Goal: Task Accomplishment & Management: Use online tool/utility

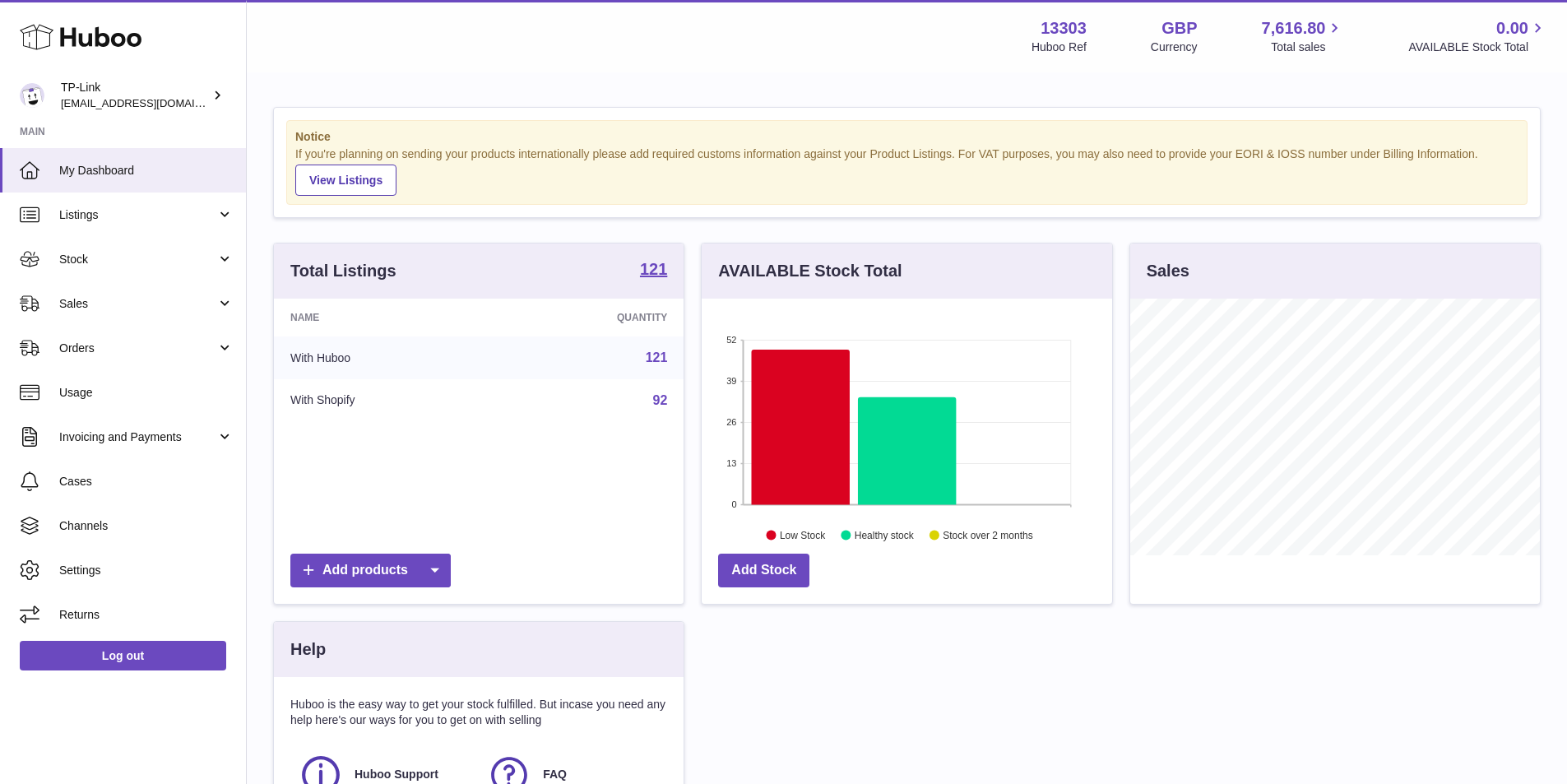
scroll to position [256, 410]
click at [100, 470] on link "Cases" at bounding box center [123, 481] width 246 height 44
click at [128, 335] on link "Orders" at bounding box center [123, 348] width 246 height 44
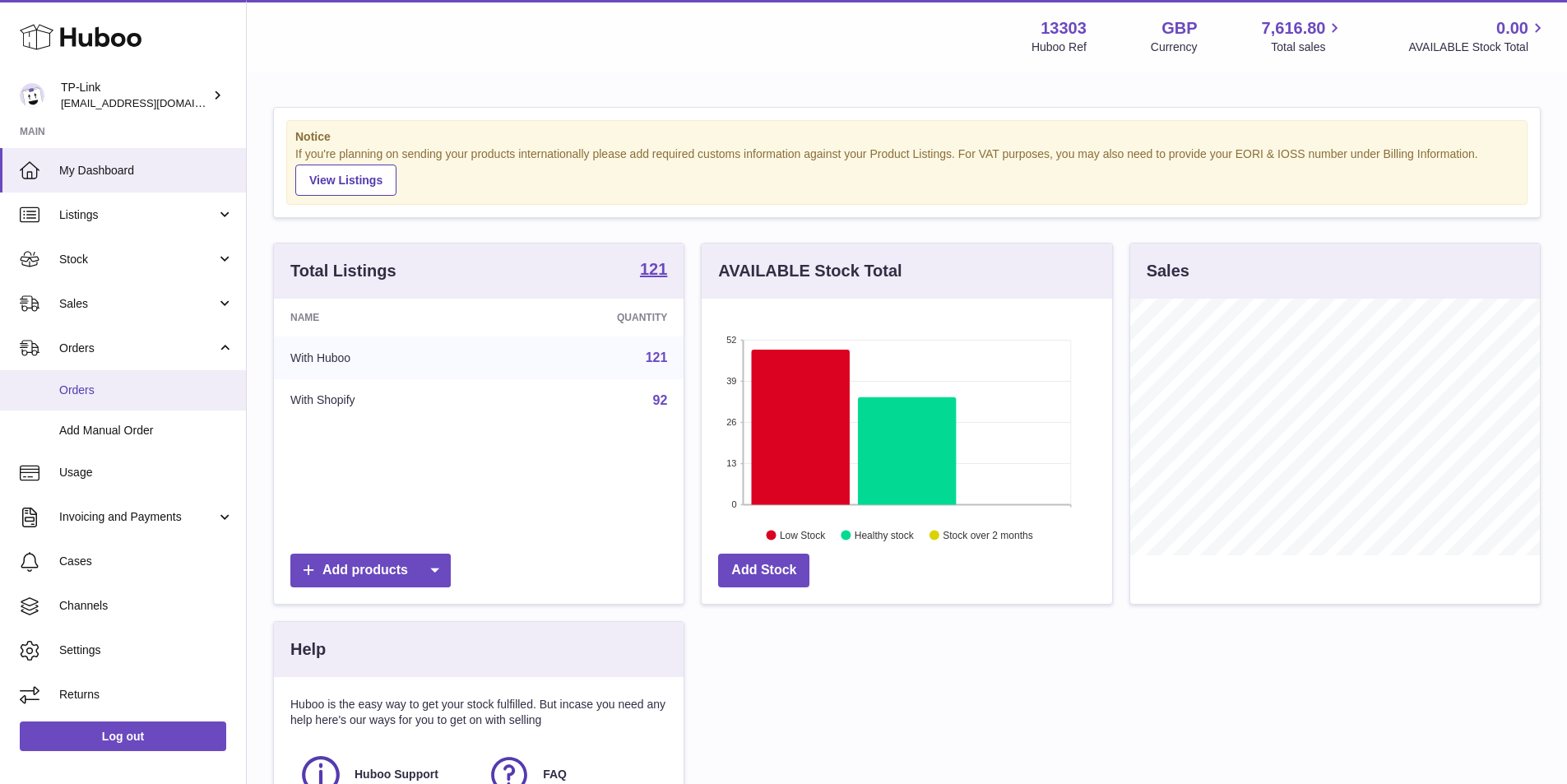
click at [118, 398] on link "Orders" at bounding box center [123, 391] width 246 height 41
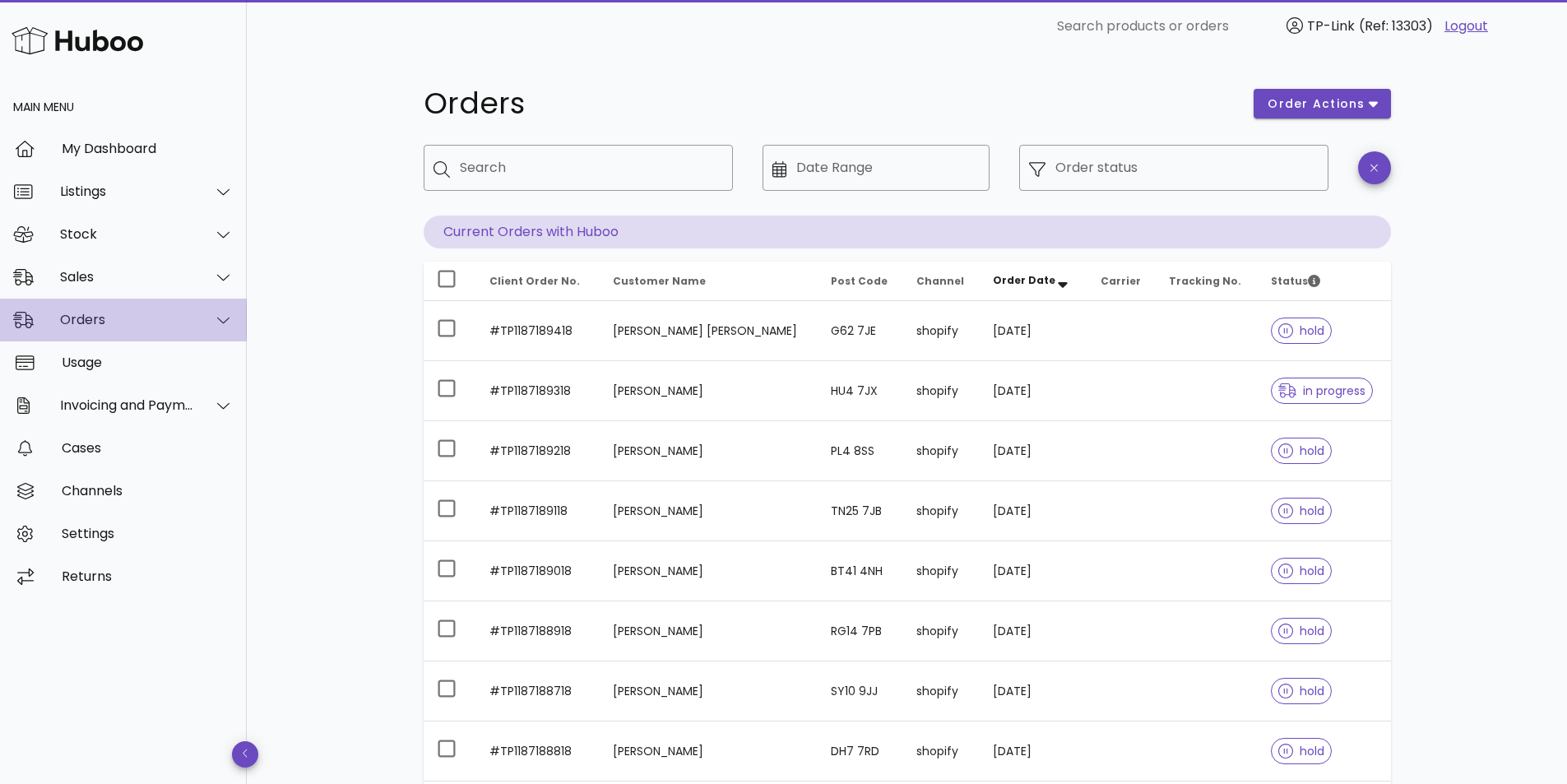
click at [144, 320] on div "Orders" at bounding box center [127, 319] width 134 height 16
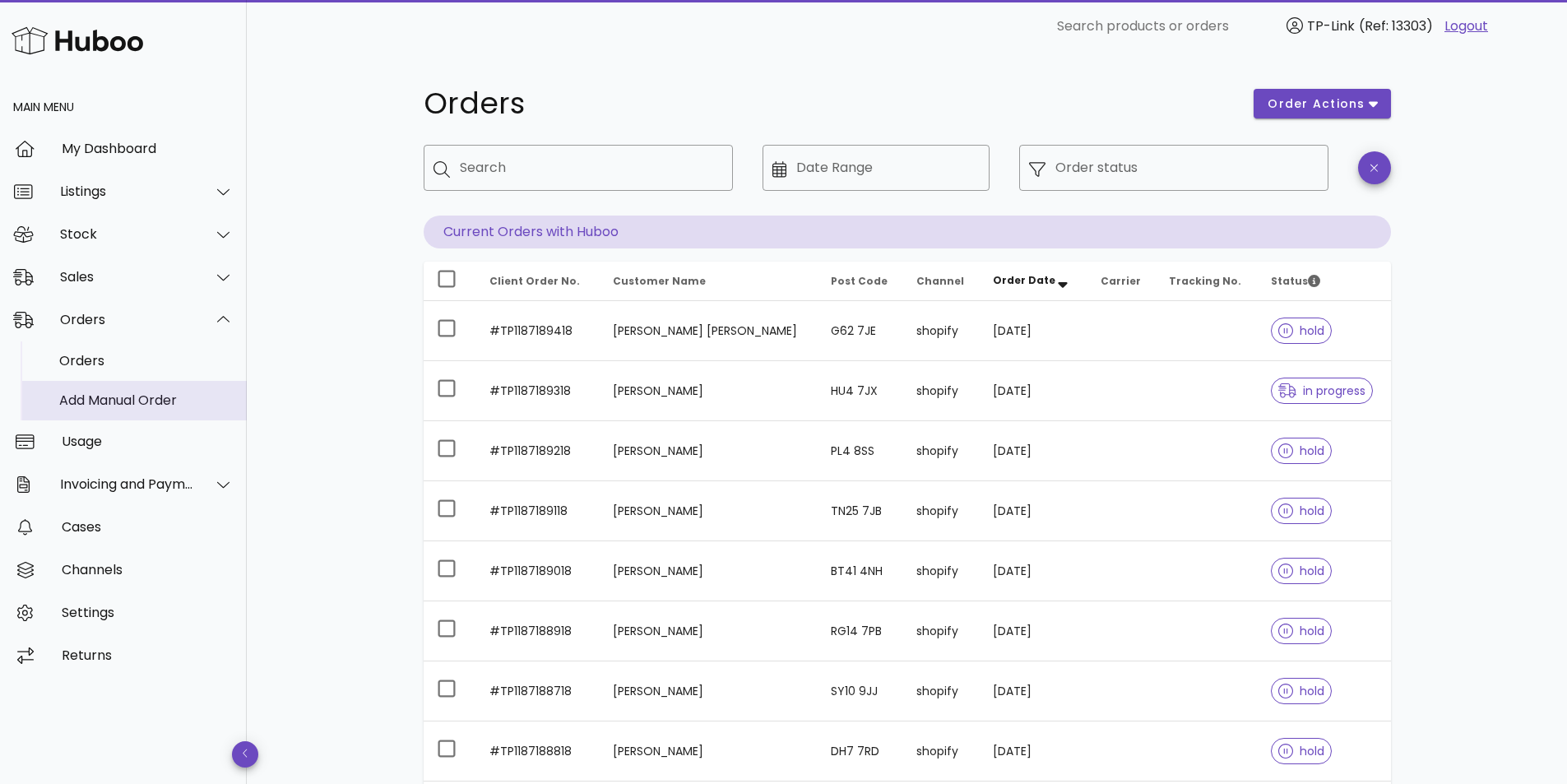
click at [107, 397] on div "Add Manual Order" at bounding box center [146, 400] width 174 height 16
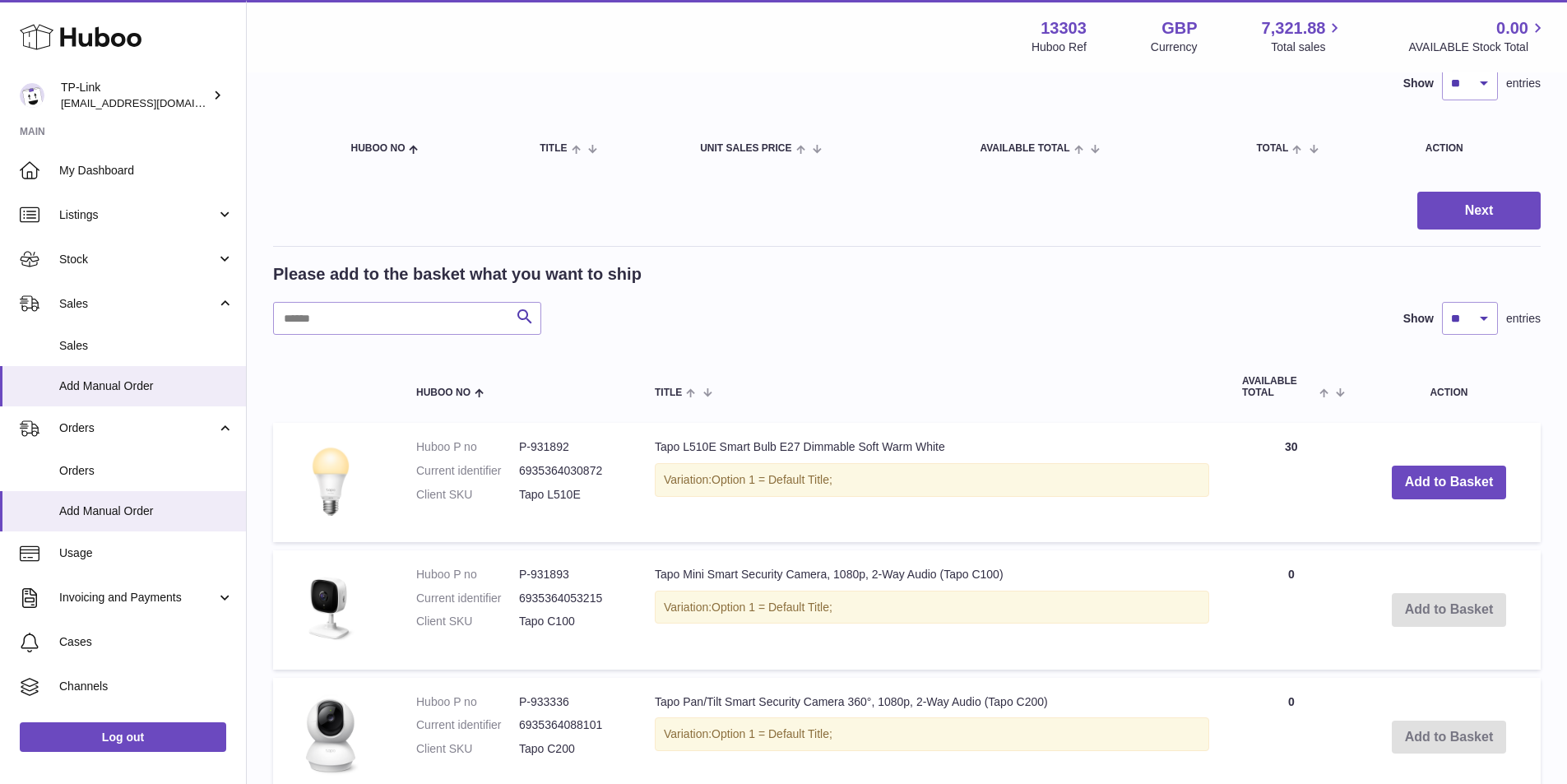
scroll to position [165, 0]
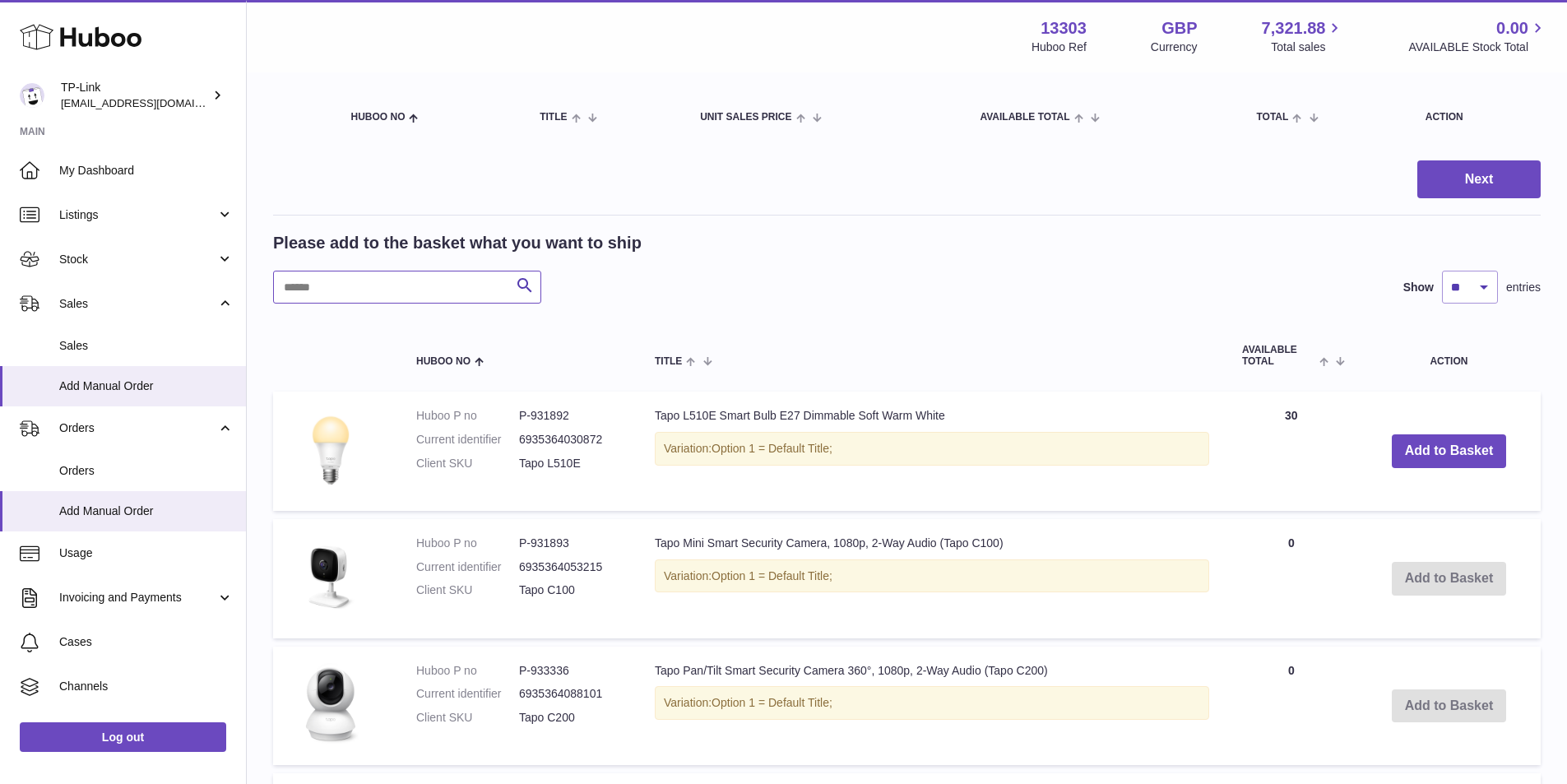
click at [310, 291] on input "text" at bounding box center [407, 287] width 269 height 33
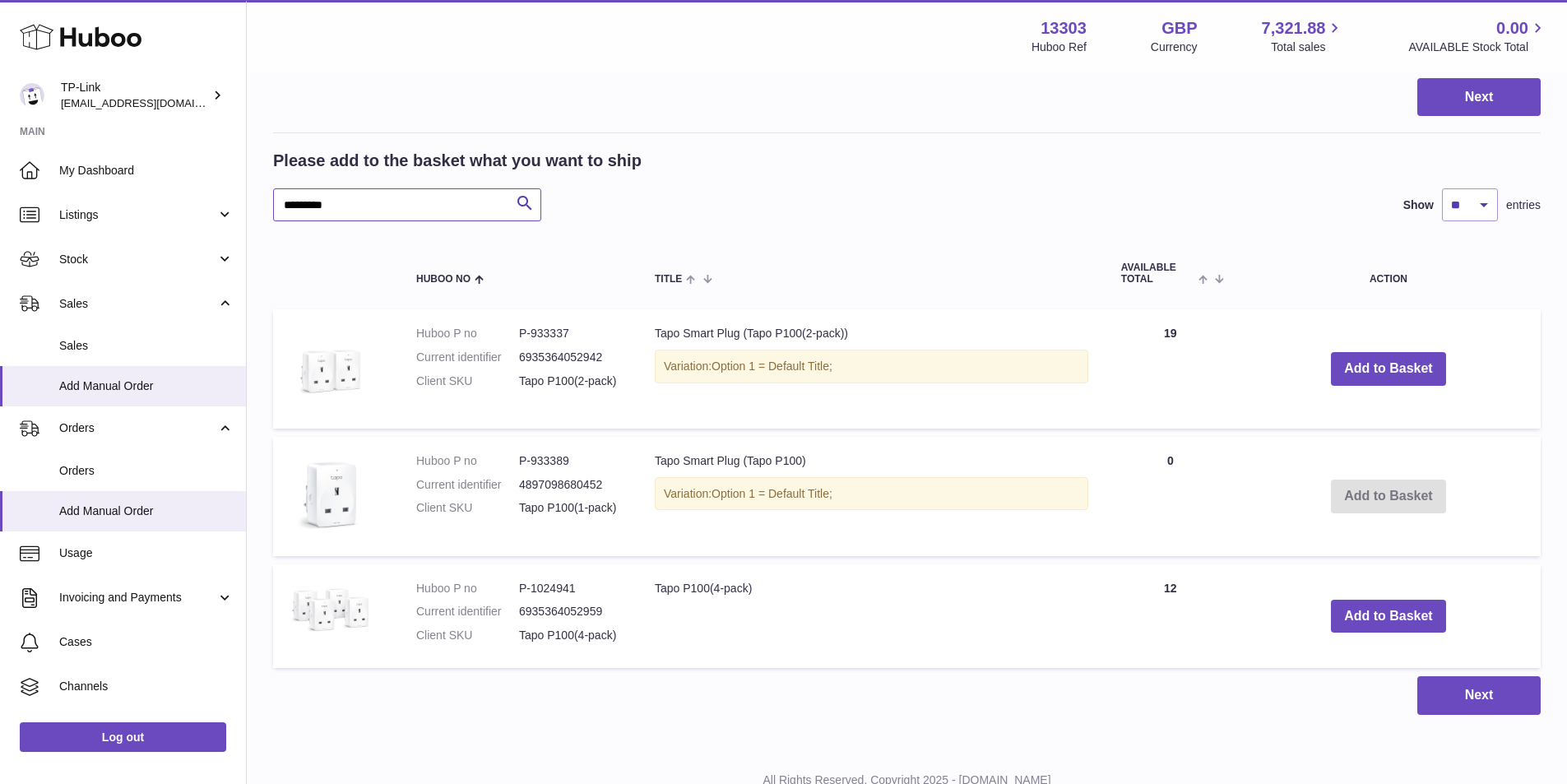
scroll to position [307, 0]
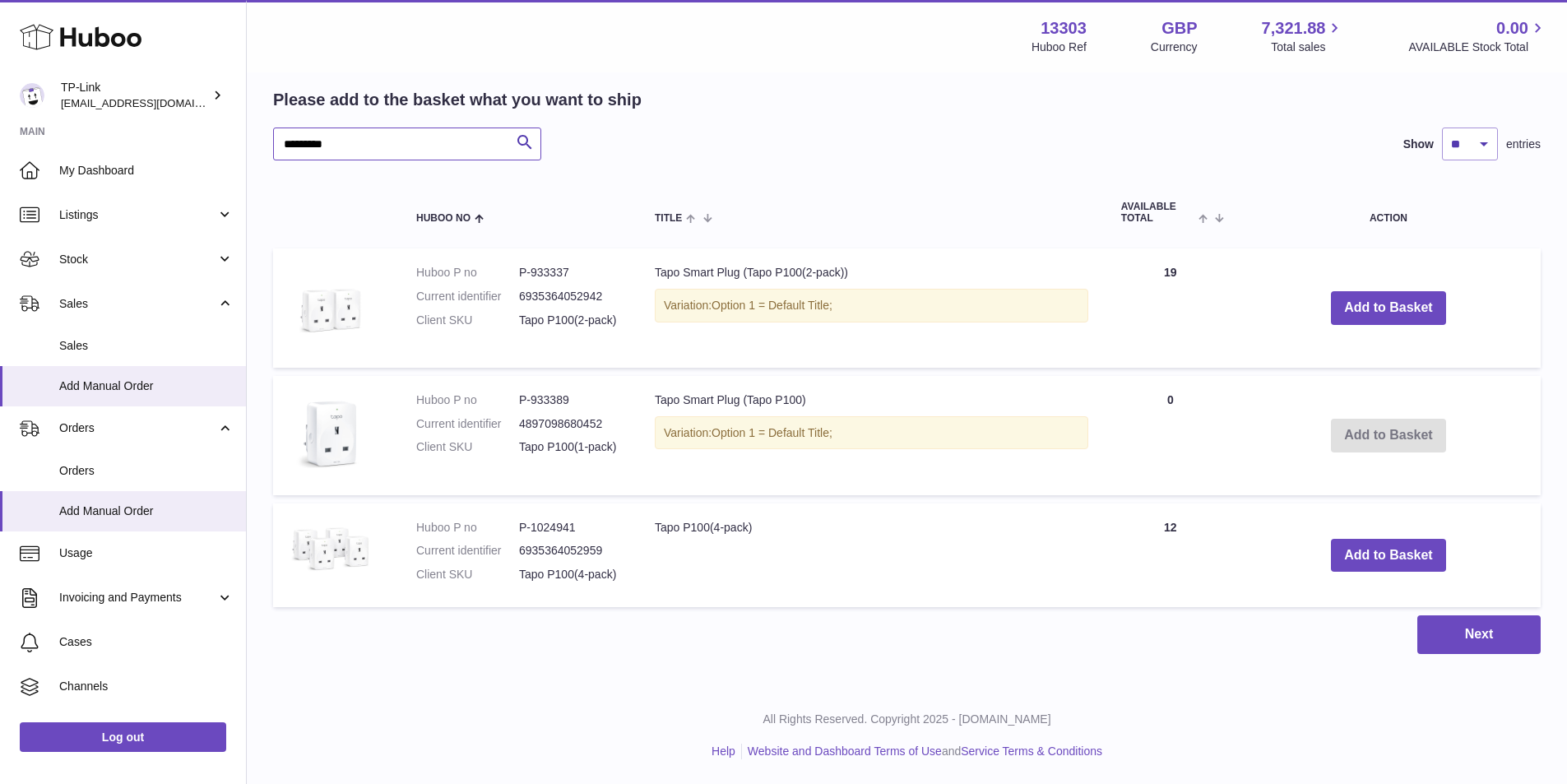
drag, startPoint x: 397, startPoint y: 145, endPoint x: 224, endPoint y: 144, distance: 173.0
click at [224, 144] on div "Huboo TP-Link [EMAIL_ADDRESS][DOMAIN_NAME] Main My Dashboard Listings Not with …" at bounding box center [784, 238] width 1567 height 1091
paste input "**********"
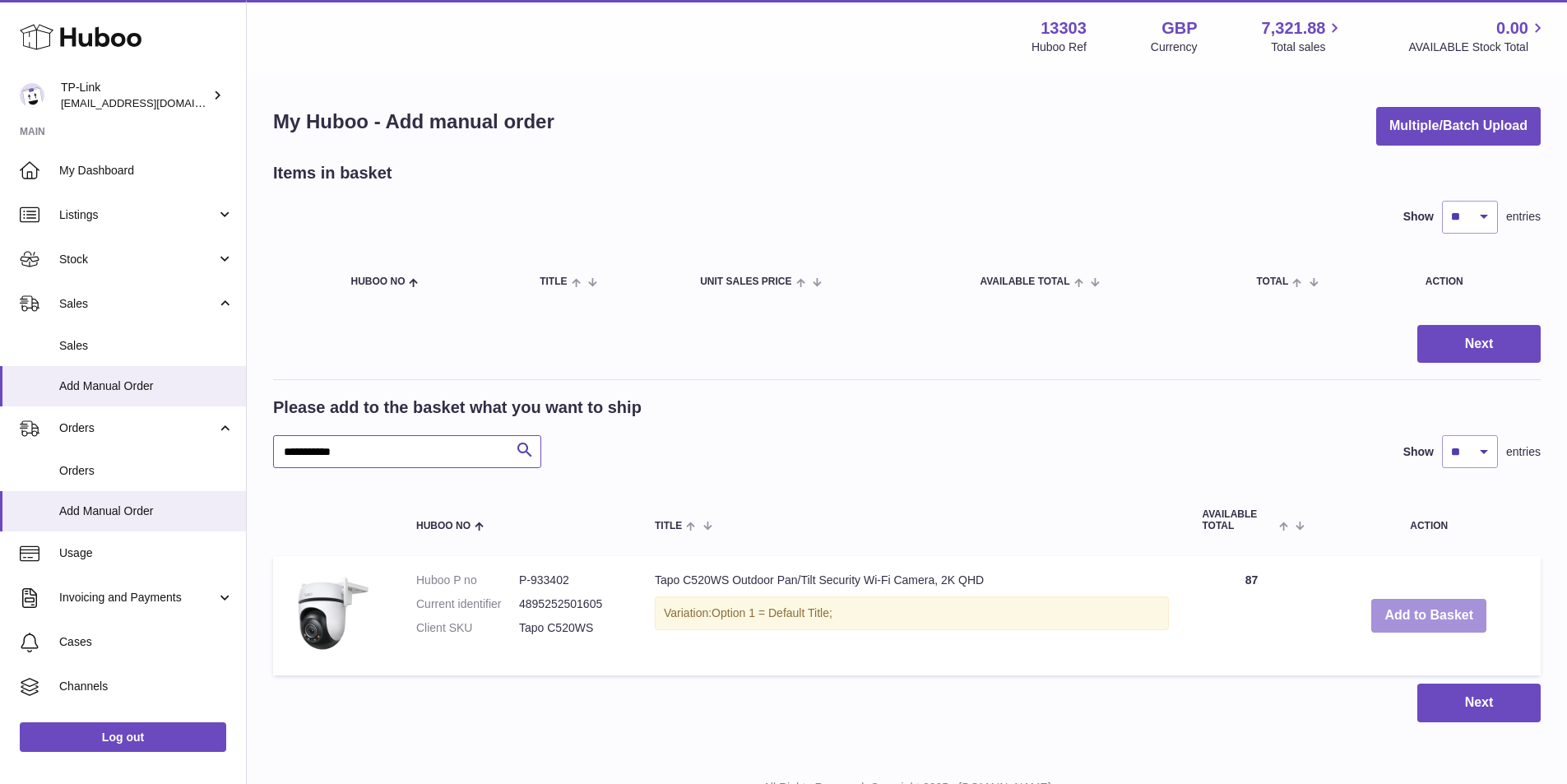
type input "**********"
click at [1416, 605] on button "Add to Basket" at bounding box center [1429, 616] width 115 height 33
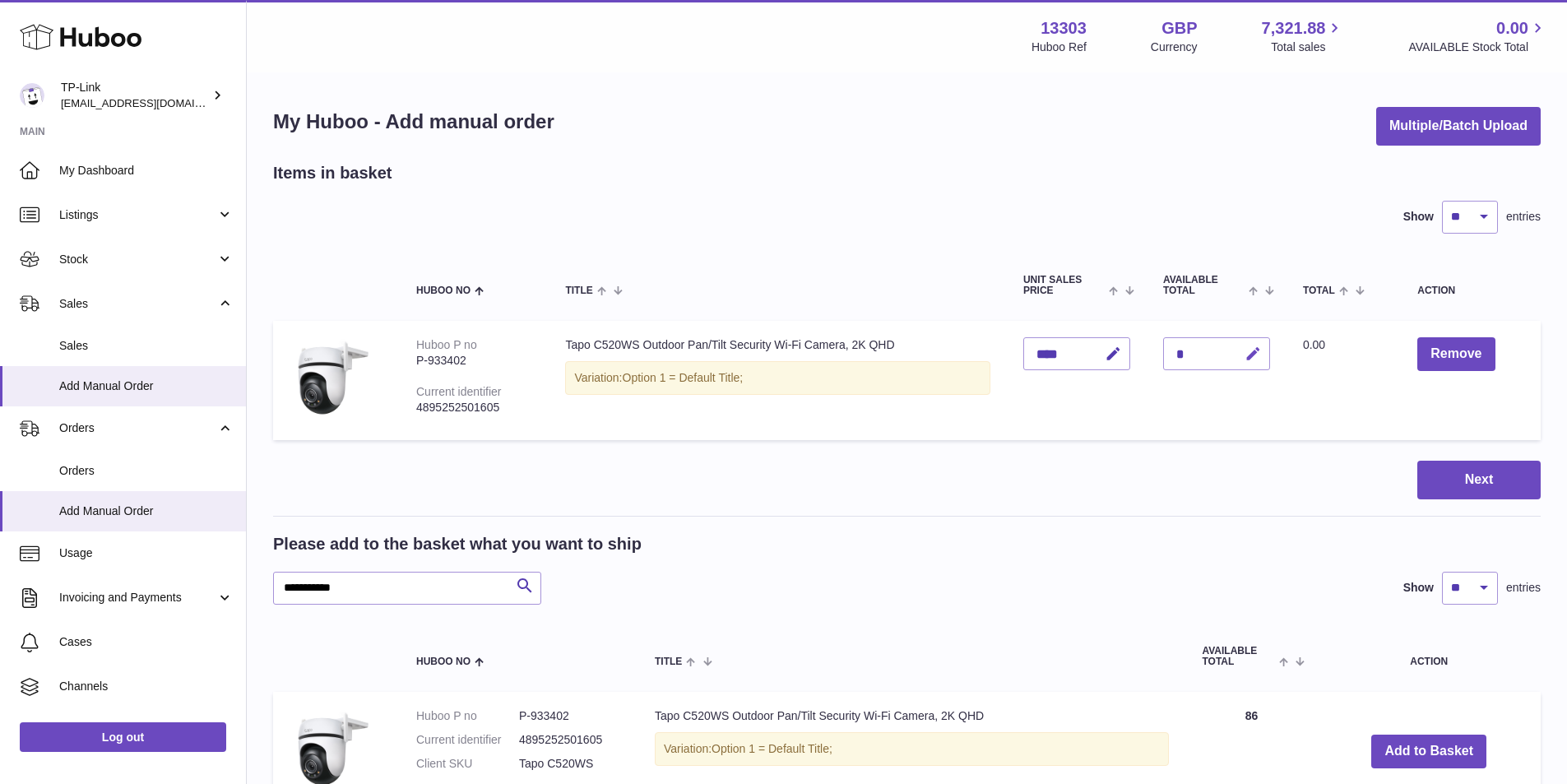
click at [1247, 355] on icon "button" at bounding box center [1253, 354] width 18 height 18
click at [1218, 355] on icon "button" at bounding box center [1220, 354] width 15 height 15
click at [1216, 352] on div "*" at bounding box center [1216, 354] width 107 height 33
drag, startPoint x: 1201, startPoint y: 355, endPoint x: 1226, endPoint y: 356, distance: 25.0
click at [1200, 355] on div "*" at bounding box center [1216, 354] width 107 height 33
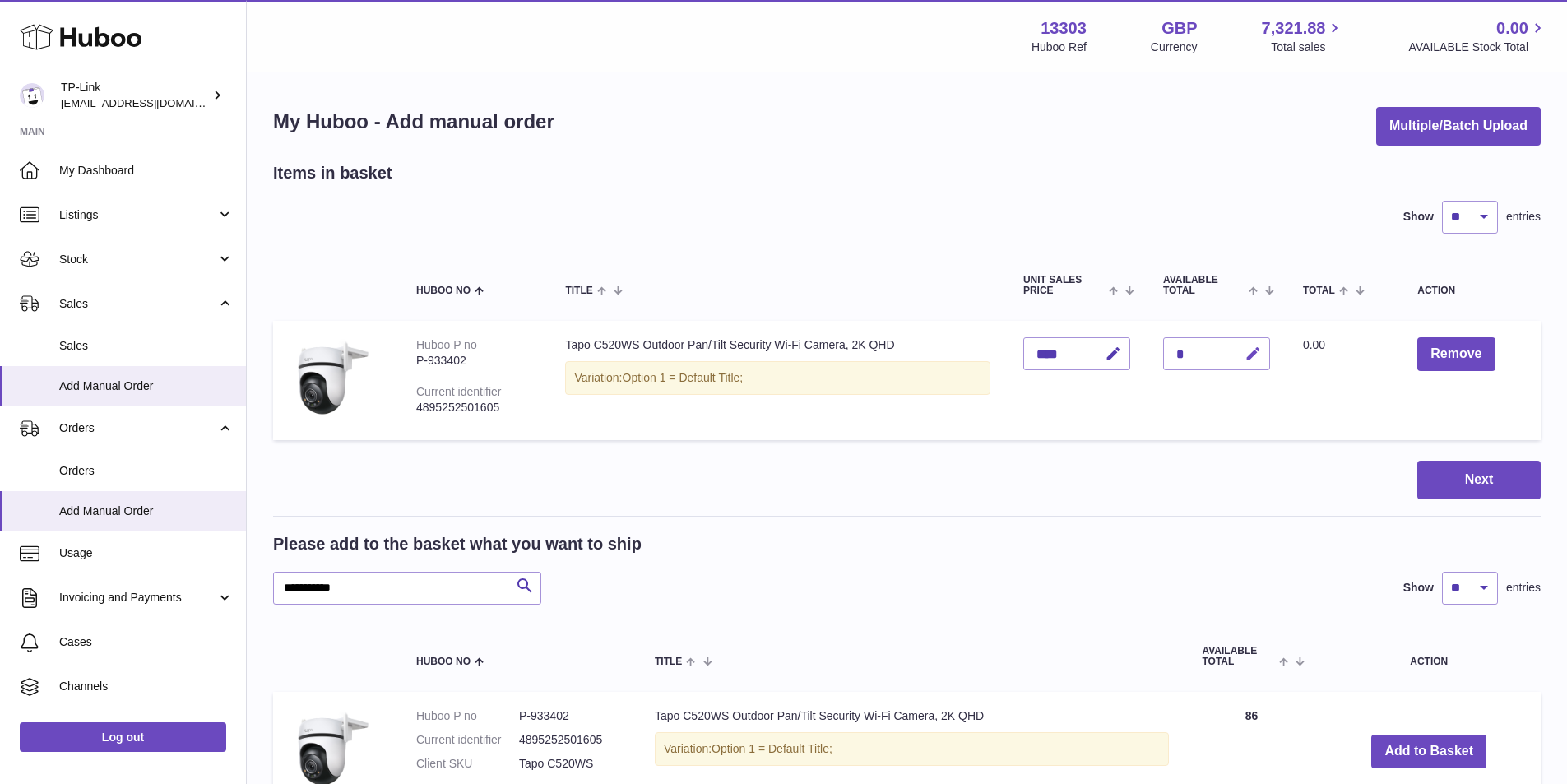
click at [1249, 355] on icon "button" at bounding box center [1253, 354] width 18 height 18
type input "*"
click at [1235, 341] on button "submit" at bounding box center [1251, 354] width 31 height 26
click at [1116, 352] on icon "button" at bounding box center [1113, 354] width 18 height 18
click at [1081, 354] on icon "button" at bounding box center [1080, 354] width 15 height 15
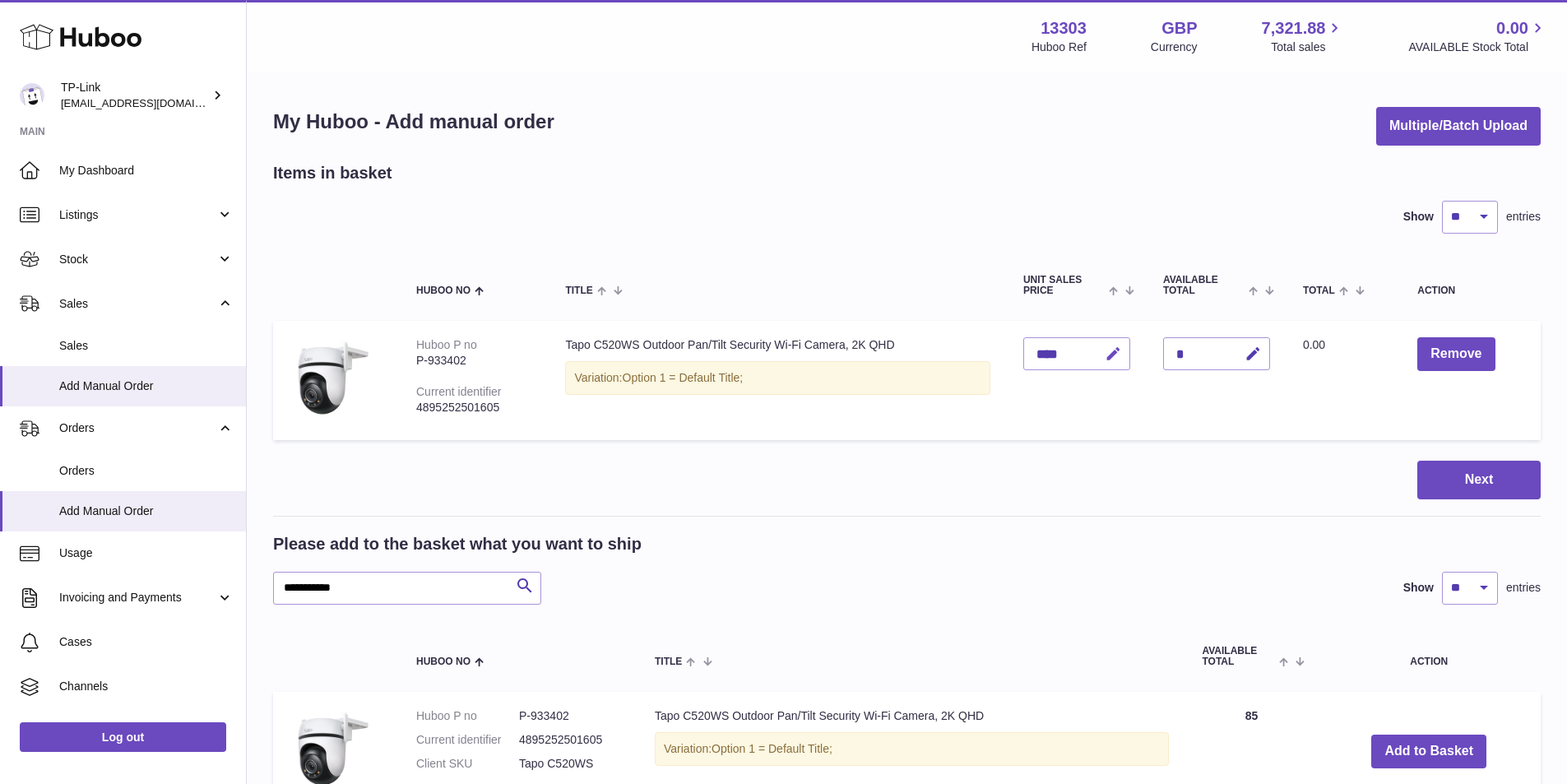
click at [1109, 352] on icon "button" at bounding box center [1113, 354] width 18 height 18
type input "*"
type input "*****"
click at [1096, 341] on button "submit" at bounding box center [1111, 354] width 31 height 26
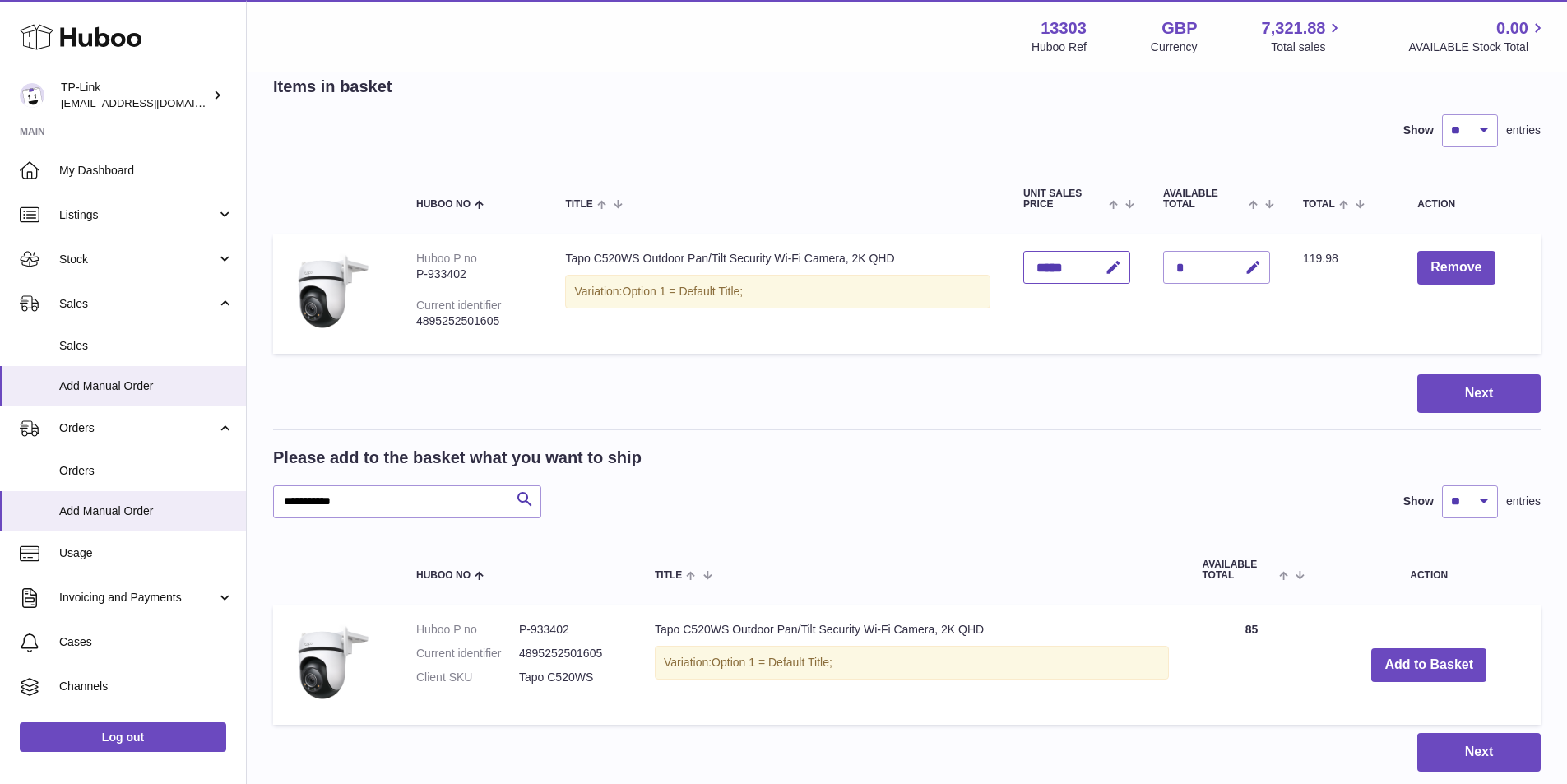
scroll to position [204, 0]
